Goal: Task Accomplishment & Management: Use online tool/utility

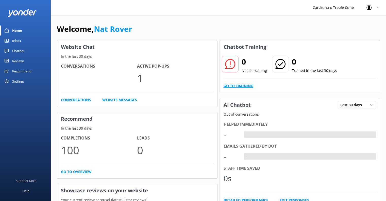
click at [237, 85] on link "Go to Training" at bounding box center [239, 86] width 30 height 6
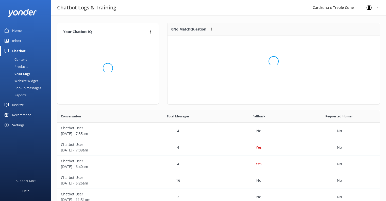
scroll to position [60, 208]
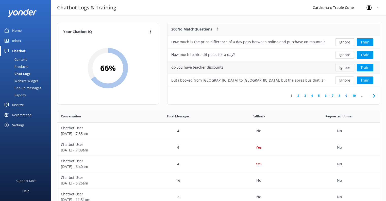
click at [348, 65] on button "Ignore" at bounding box center [344, 68] width 19 height 8
click at [373, 80] on button "Train" at bounding box center [365, 80] width 17 height 8
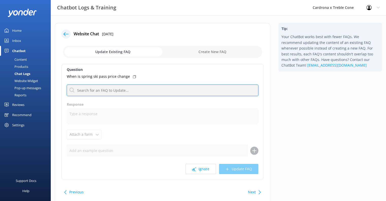
click at [122, 85] on input "text" at bounding box center [163, 90] width 192 height 11
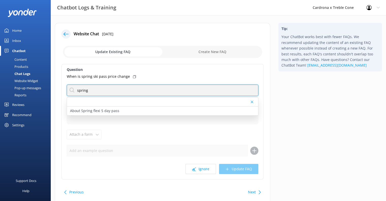
type input "spring"
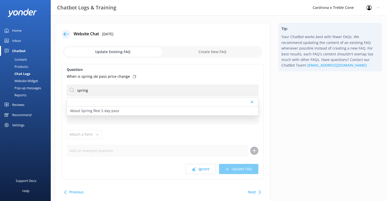
click at [224, 50] on input "checkbox" at bounding box center [162, 52] width 199 height 12
checkbox input "true"
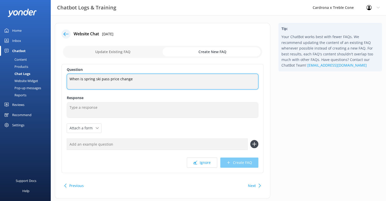
drag, startPoint x: 156, startPoint y: 78, endPoint x: 13, endPoint y: 78, distance: 143.7
click at [16, 77] on div "Chatbot Logs & Training Cardrona x Treble Cone Profile Settings Logout Home Inb…" at bounding box center [193, 114] width 386 height 199
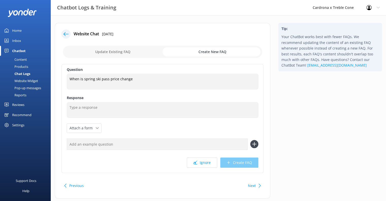
click at [209, 146] on input "text" at bounding box center [157, 143] width 181 height 11
paste input "When is spring ski pass price change"
type input "When is spring ski pass price change"
click at [252, 145] on icon at bounding box center [254, 144] width 8 height 8
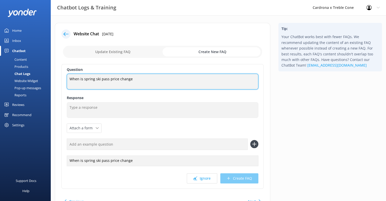
drag, startPoint x: 152, startPoint y: 79, endPoint x: 0, endPoint y: 88, distance: 151.8
click at [0, 88] on div "Chatbot Logs & Training Cardrona x Treble Cone Profile Settings Logout Home Inb…" at bounding box center [193, 122] width 386 height 214
type textarea "Spring Passes"
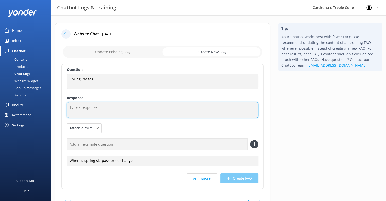
click at [84, 109] on textarea at bounding box center [163, 110] width 192 height 16
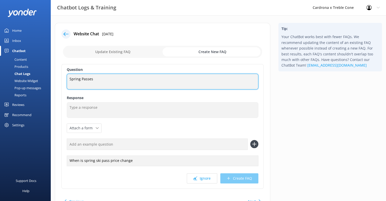
click at [96, 80] on textarea "Spring Passes" at bounding box center [163, 82] width 192 height 16
drag, startPoint x: 96, startPoint y: 79, endPoint x: 58, endPoint y: 75, distance: 38.6
click at [58, 75] on div "Website Chat [DATE] Update Existing FAQ Create New FAQ Question Spring Passes S…" at bounding box center [163, 118] width 216 height 191
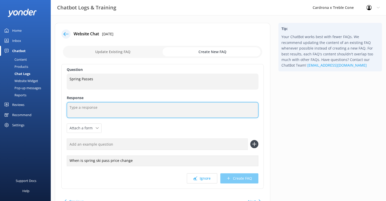
click at [114, 105] on textarea at bounding box center [163, 110] width 192 height 16
